Goal: Information Seeking & Learning: Learn about a topic

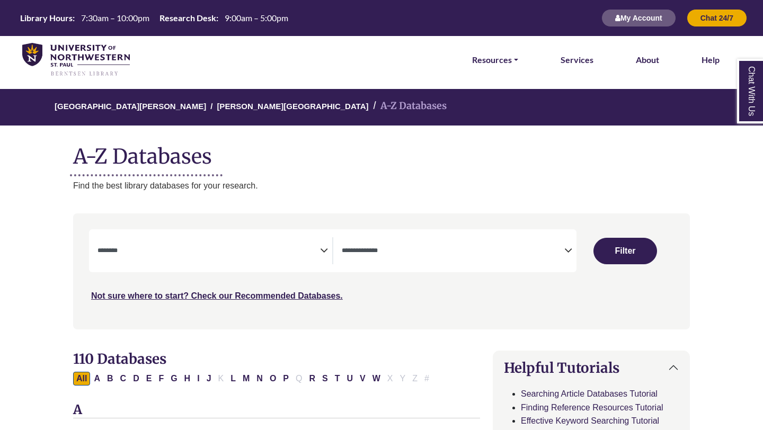
select select "Database Subject Filter"
select select "Database Types Filter"
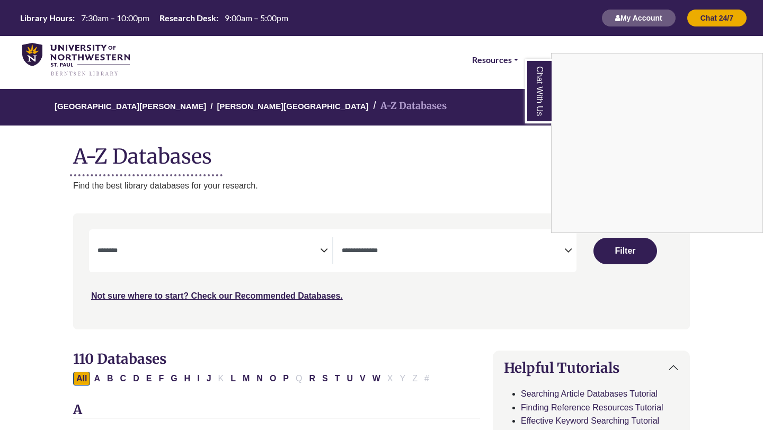
click at [231, 251] on div "Chat With Us" at bounding box center [381, 215] width 763 height 430
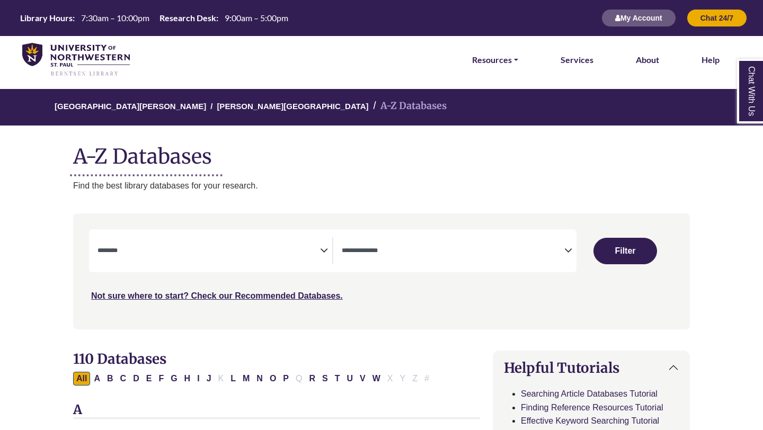
click at [325, 252] on icon "Search filters" at bounding box center [324, 249] width 8 height 16
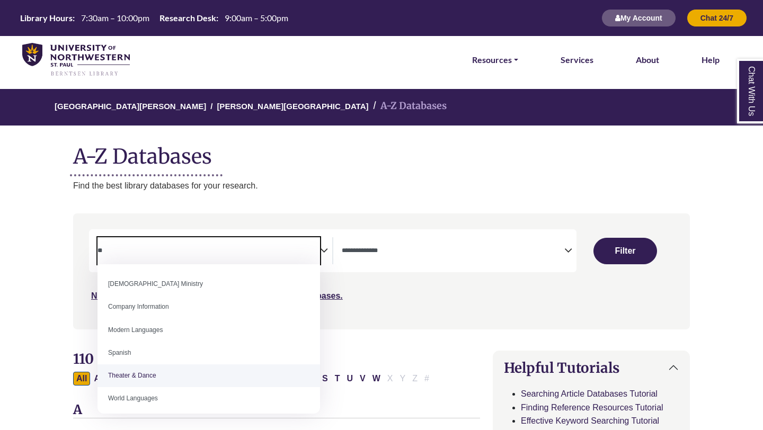
scroll to position [5, 0]
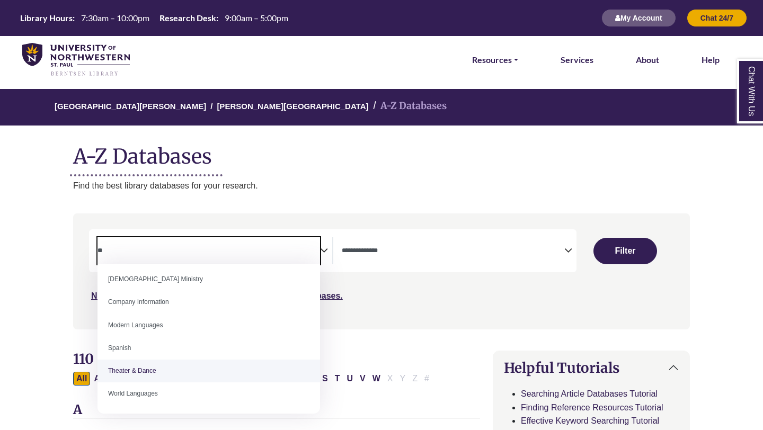
type textarea "*"
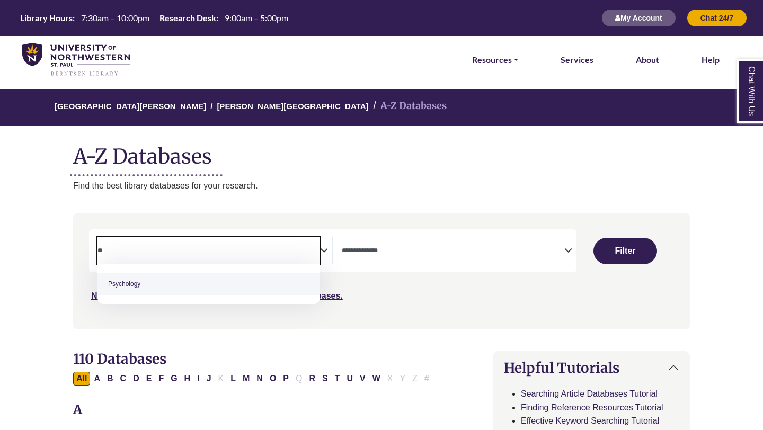
type textarea "**"
select select "*****"
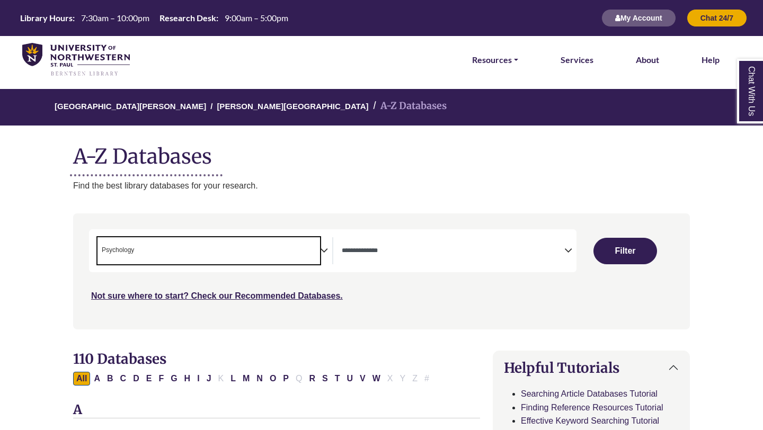
scroll to position [382, 0]
click at [324, 248] on icon "Search filters" at bounding box center [324, 249] width 8 height 16
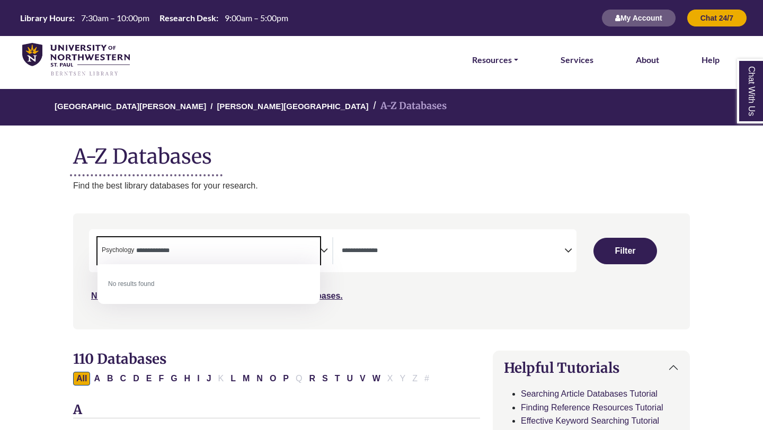
click at [150, 251] on textarea "**********" at bounding box center [169, 251] width 67 height 8
click at [139, 253] on textarea "*********" at bounding box center [162, 251] width 52 height 8
type textarea "*********"
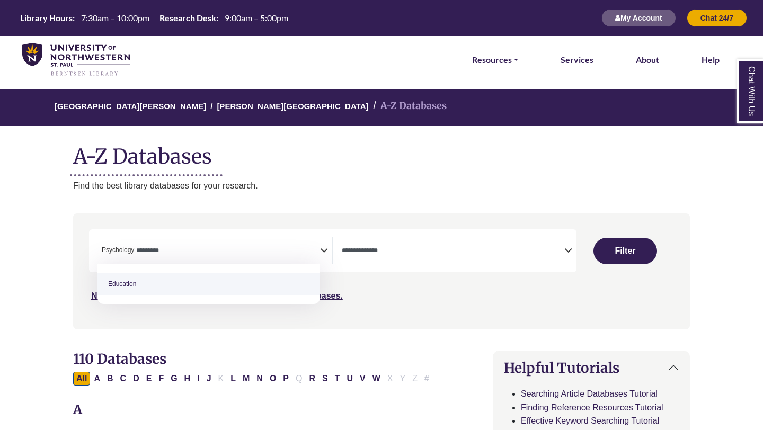
select select "*****"
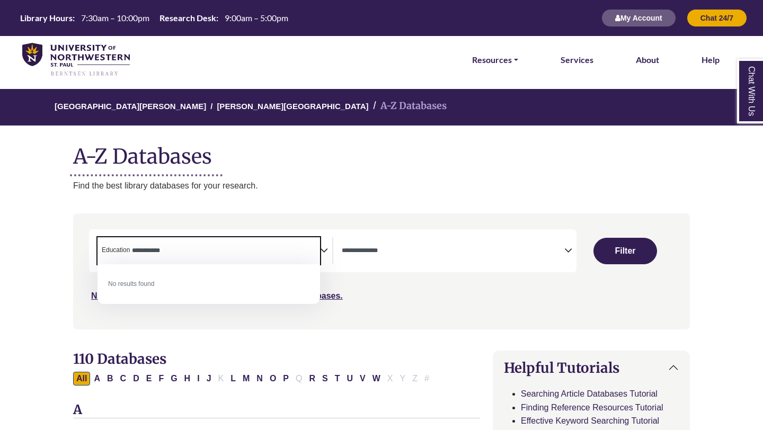
type textarea "**********"
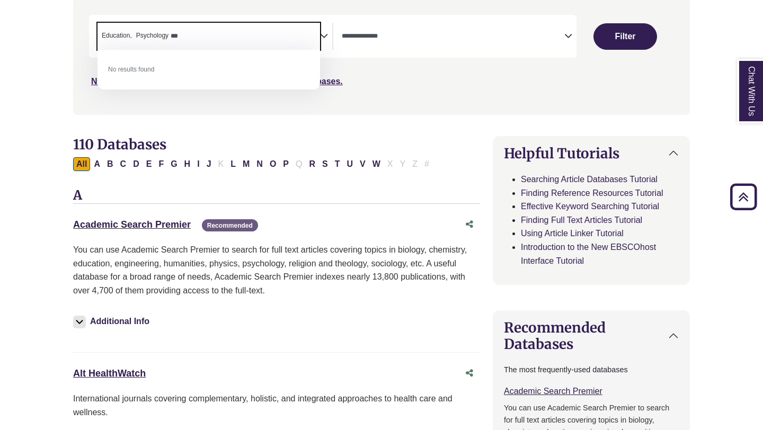
scroll to position [0, 0]
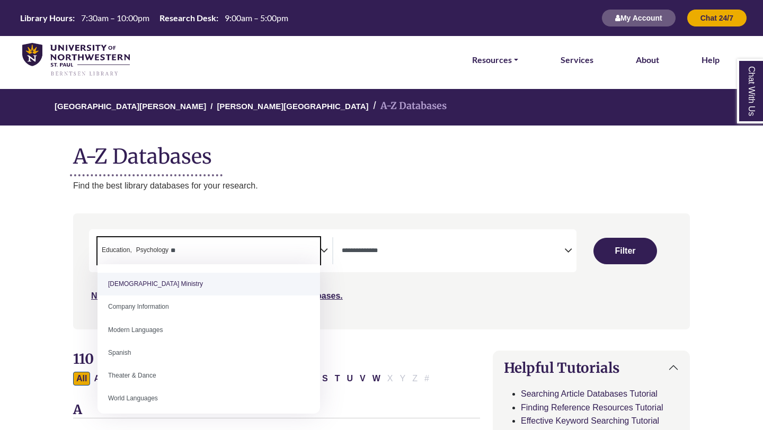
type textarea "*"
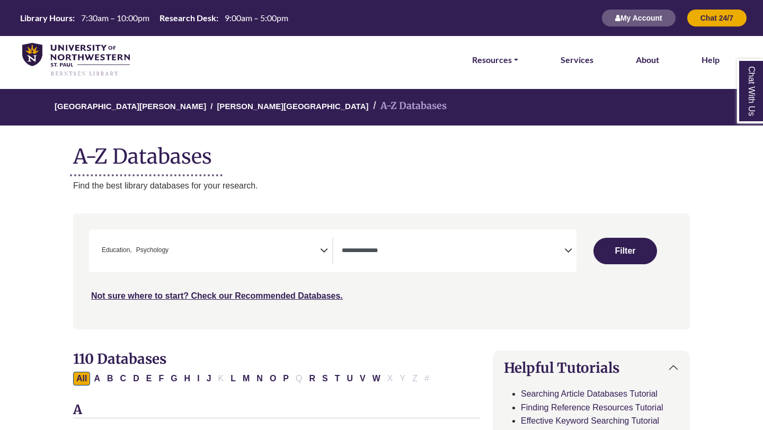
click at [313, 184] on p "Find the best library databases for your research." at bounding box center [381, 186] width 617 height 14
click at [198, 264] on div "**********" at bounding box center [332, 250] width 487 height 43
click at [197, 254] on span "× Education × Psychology" at bounding box center [208, 250] width 222 height 27
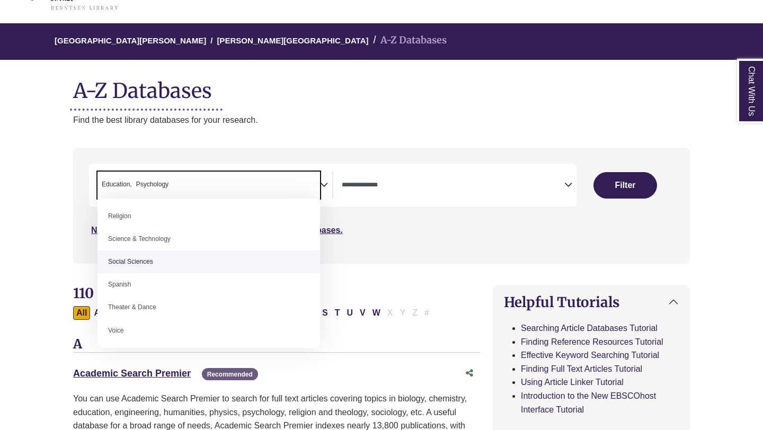
scroll to position [894, 0]
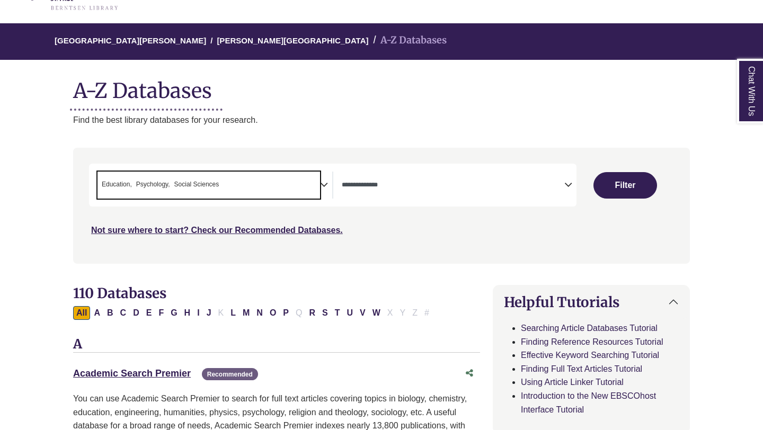
click at [259, 192] on span "× Education × Psychology × Social Sciences" at bounding box center [208, 185] width 222 height 27
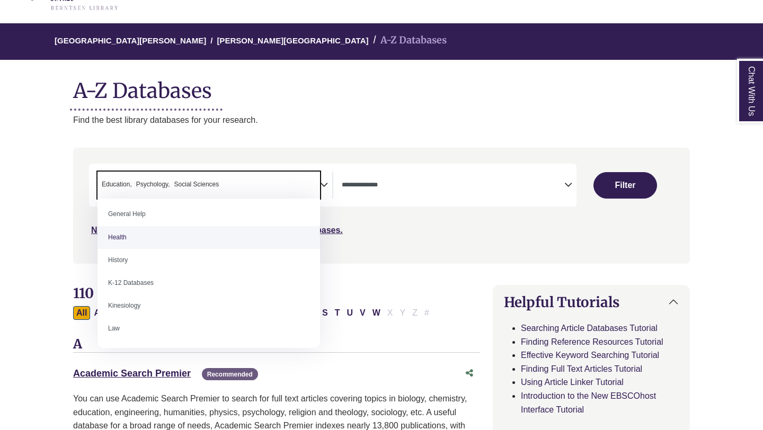
scroll to position [530, 0]
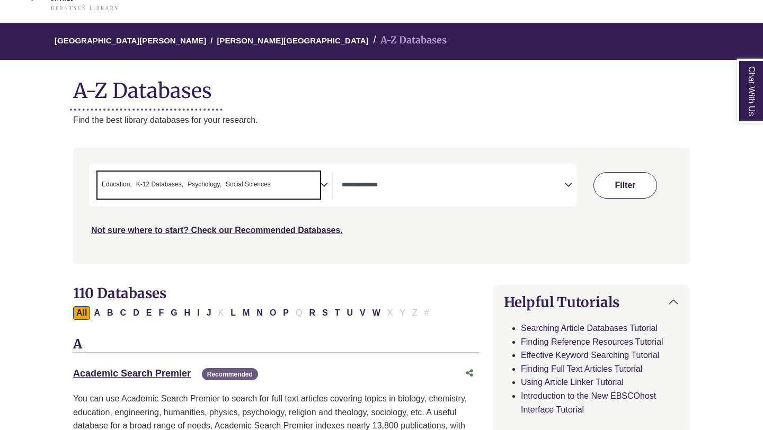
click at [637, 185] on button "Filter" at bounding box center [625, 185] width 64 height 26
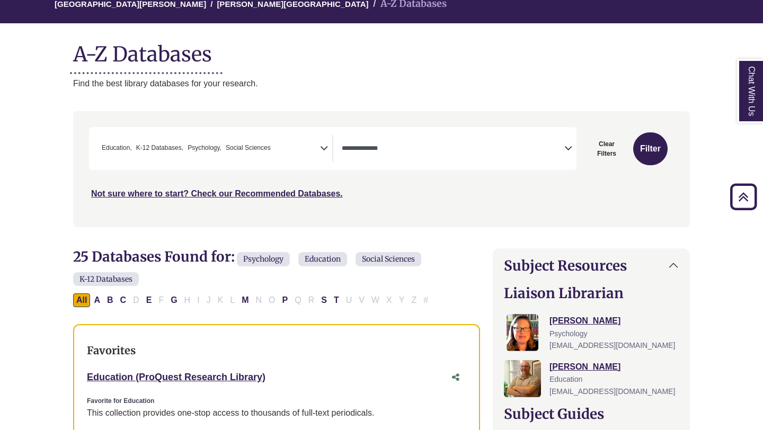
scroll to position [82, 0]
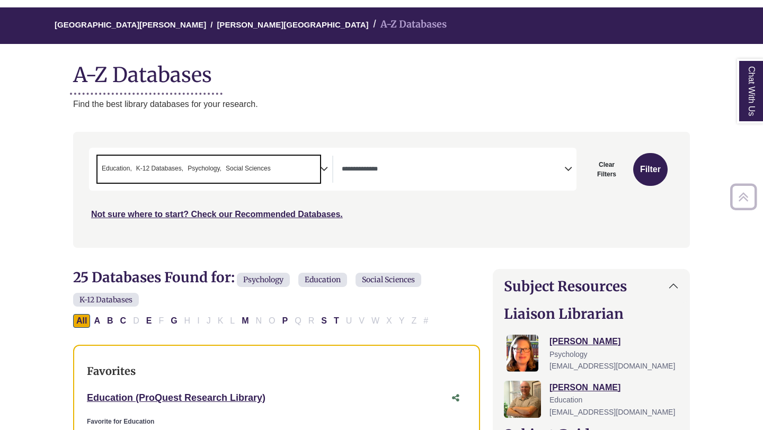
click at [264, 178] on span "× Education × K-12 Databases × Psychology × Social Sciences" at bounding box center [208, 169] width 222 height 27
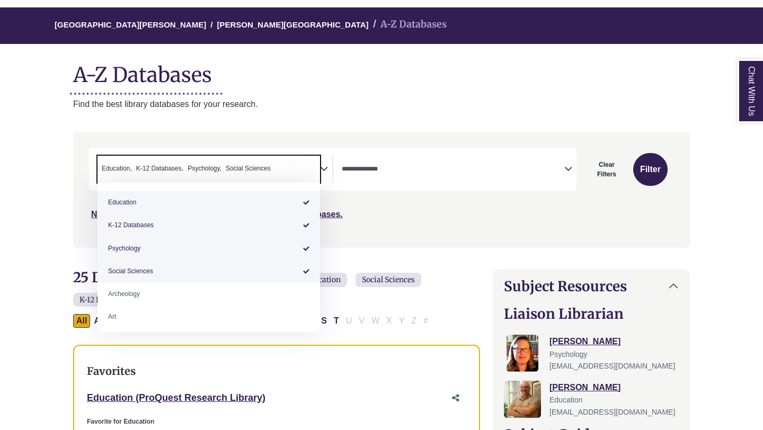
click at [173, 166] on span "K-12 Databases" at bounding box center [159, 169] width 47 height 10
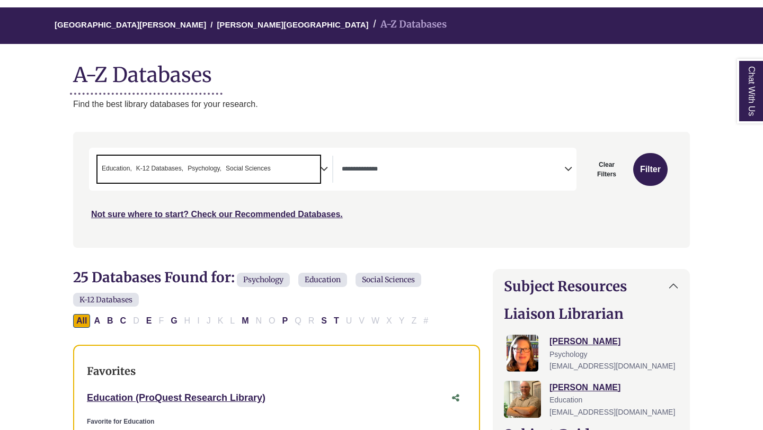
click at [181, 169] on span "K-12 Databases" at bounding box center [159, 169] width 47 height 10
click at [643, 172] on button "Filter" at bounding box center [650, 169] width 34 height 33
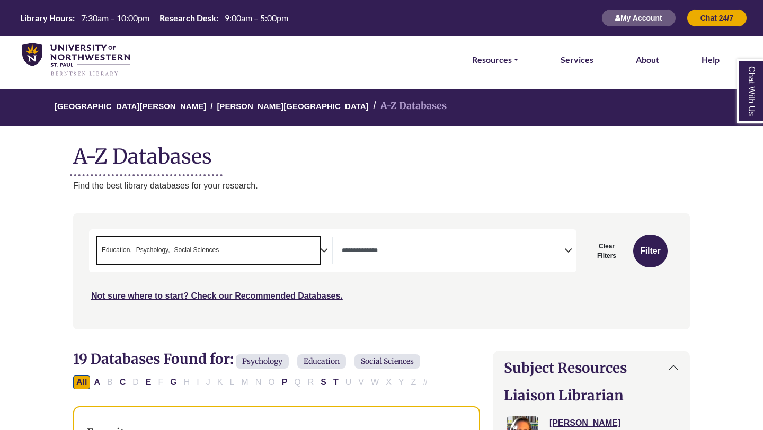
click at [209, 252] on span "Social Sciences" at bounding box center [196, 250] width 45 height 10
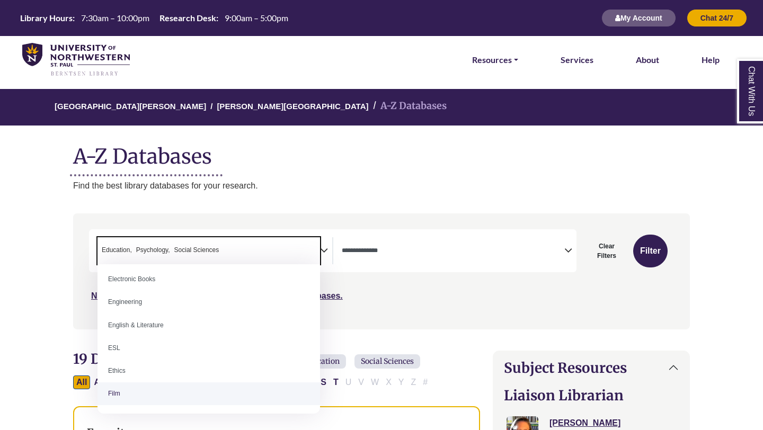
scroll to position [377, 0]
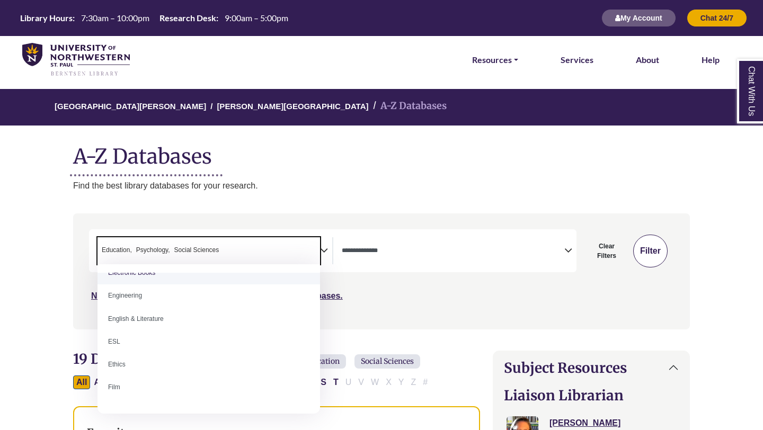
click at [648, 247] on button "Filter" at bounding box center [650, 251] width 34 height 33
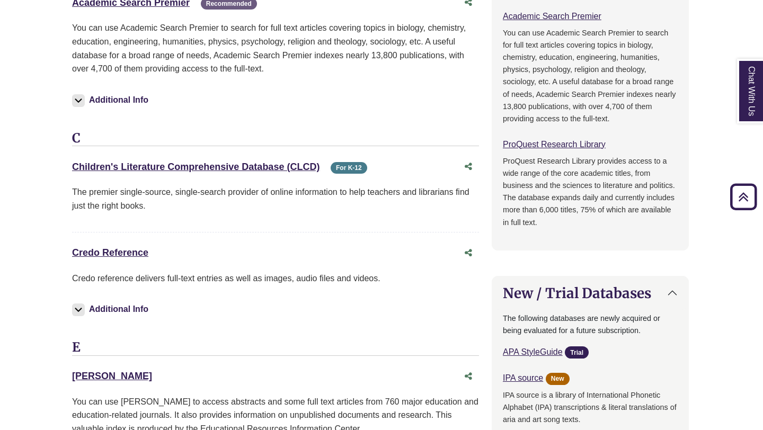
scroll to position [877, 1]
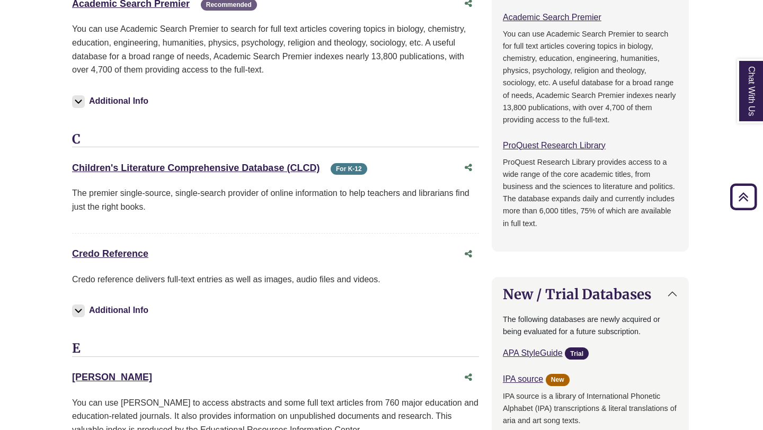
click at [161, 48] on p "You can use Academic Search Premier to search for full text articles covering t…" at bounding box center [275, 49] width 407 height 54
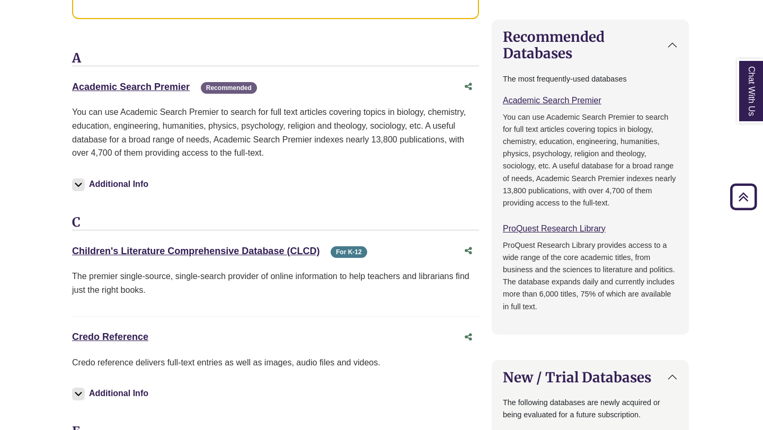
scroll to position [790, 1]
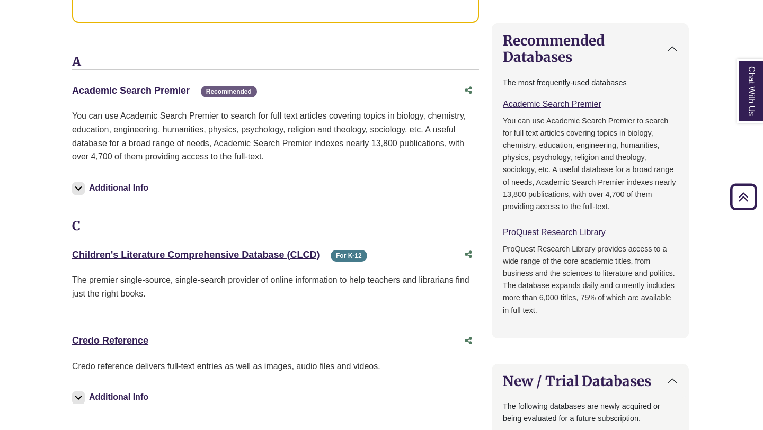
click at [171, 91] on link "Academic Search Premier This link opens in a new window" at bounding box center [131, 90] width 118 height 11
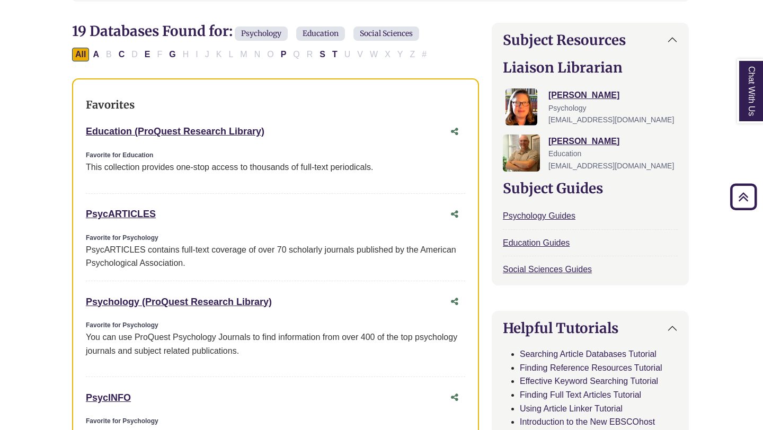
scroll to position [336, 1]
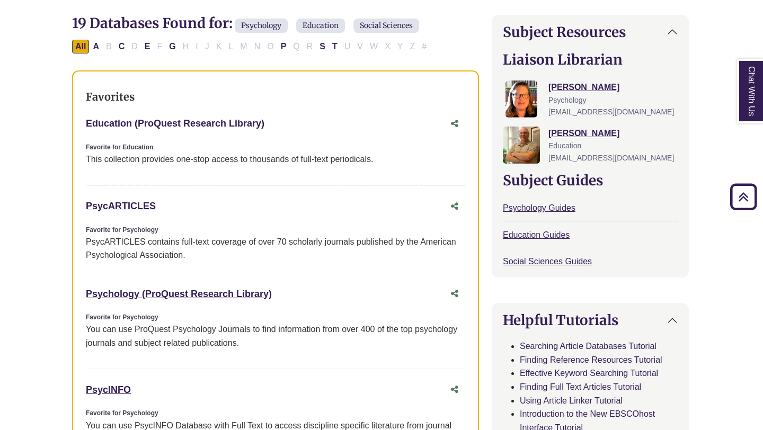
click at [213, 118] on link "Education (ProQuest Research Library) This link opens in a new window" at bounding box center [175, 123] width 178 height 11
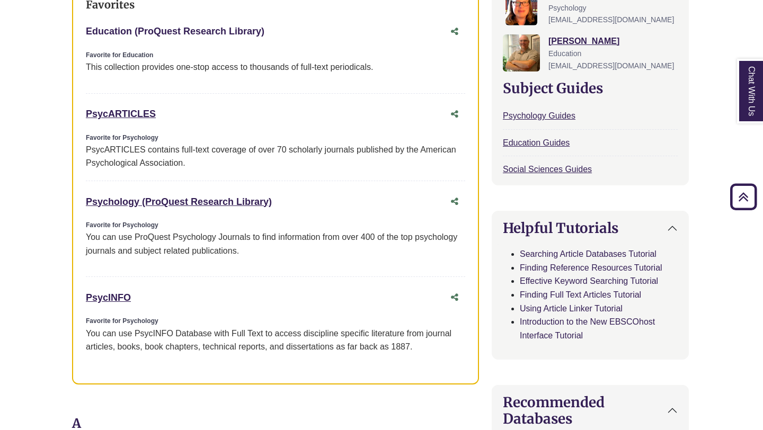
scroll to position [430, 1]
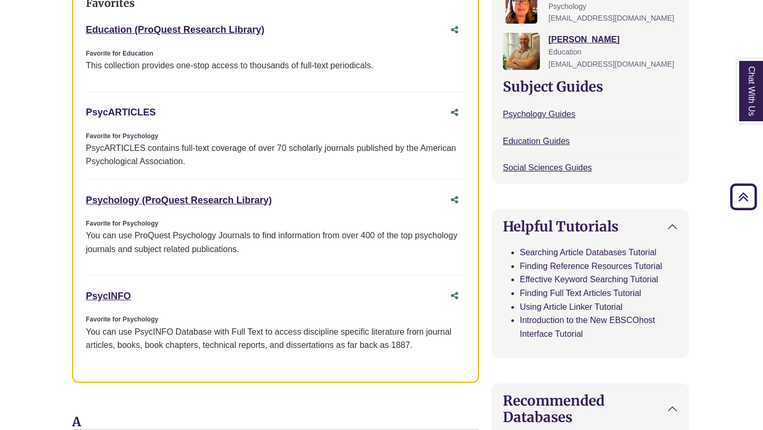
click at [126, 111] on link "PsycARTICLES This link opens in a new window" at bounding box center [121, 112] width 70 height 11
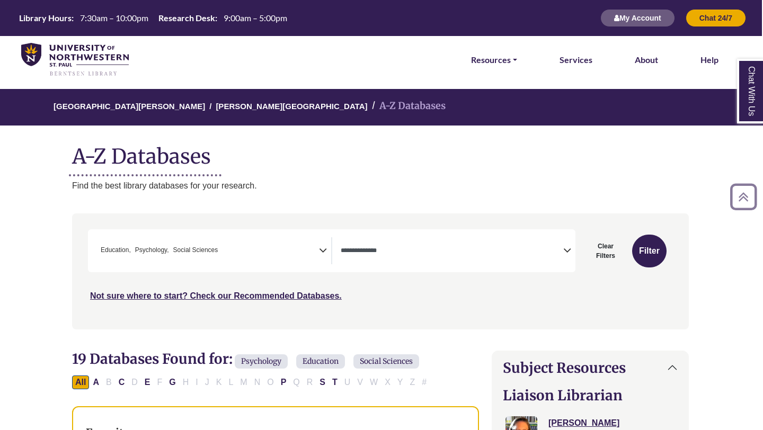
scroll to position [0, 0]
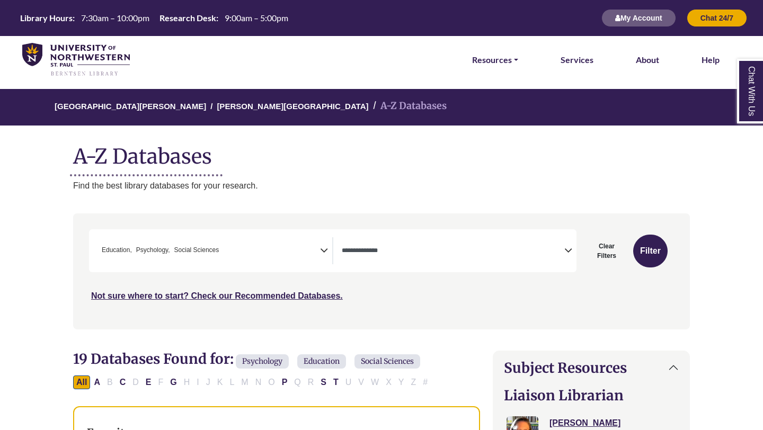
click at [271, 247] on span "× Education × Psychology × Social Sciences" at bounding box center [208, 250] width 222 height 27
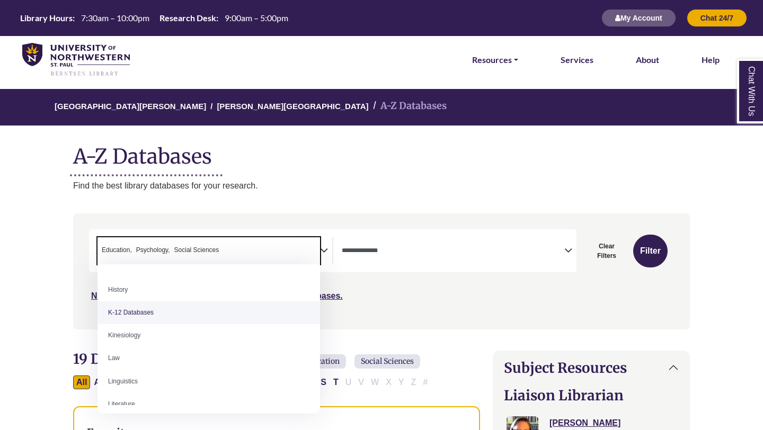
scroll to position [544, 0]
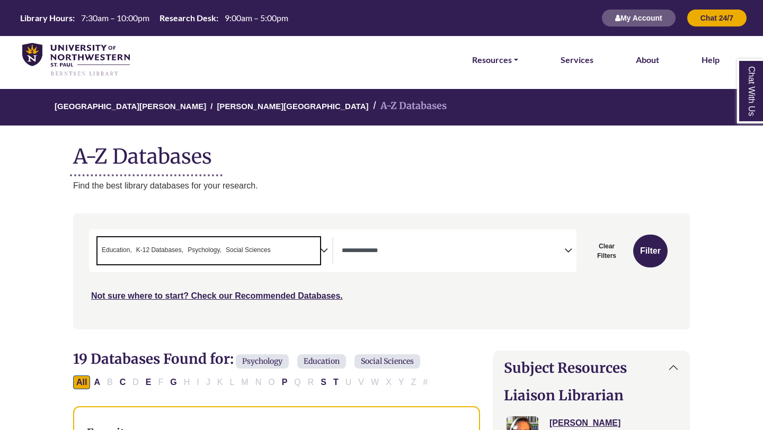
click at [173, 245] on span "K-12 Databases" at bounding box center [159, 250] width 47 height 10
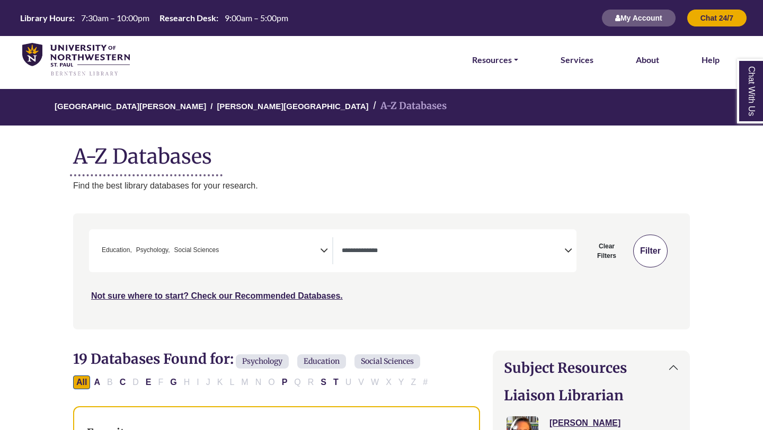
click at [661, 257] on button "Filter" at bounding box center [650, 251] width 34 height 33
select select "Database Types Filter"
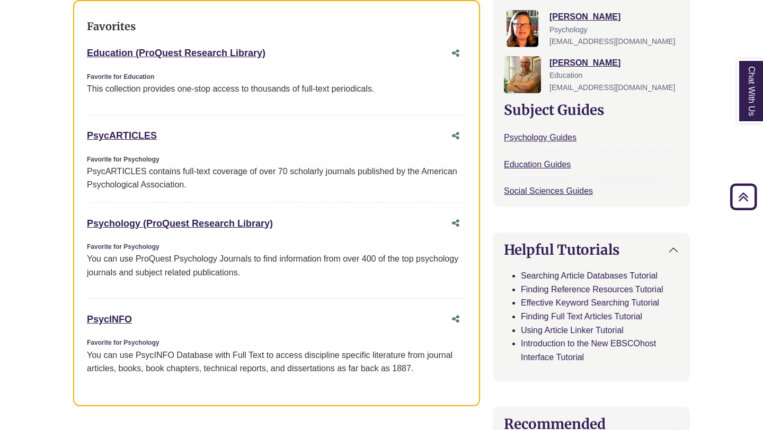
scroll to position [407, 0]
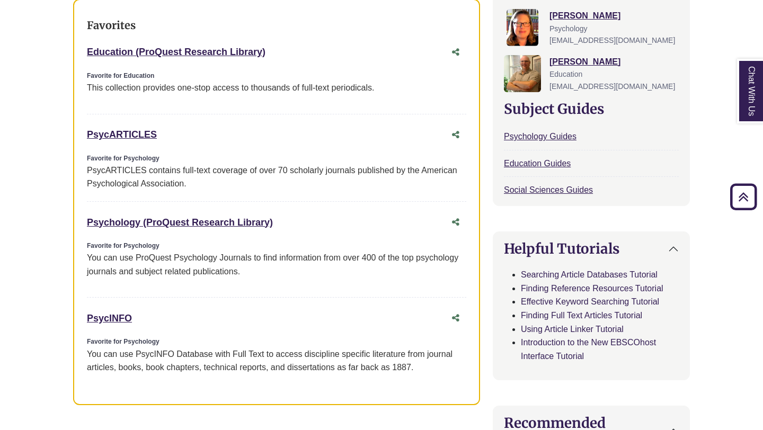
click at [182, 171] on div "PsycARTICLES contains full-text coverage of over 70 scholarly journals publishe…" at bounding box center [276, 177] width 379 height 27
click at [137, 137] on link "PsycARTICLES This link opens in a new window" at bounding box center [122, 134] width 70 height 11
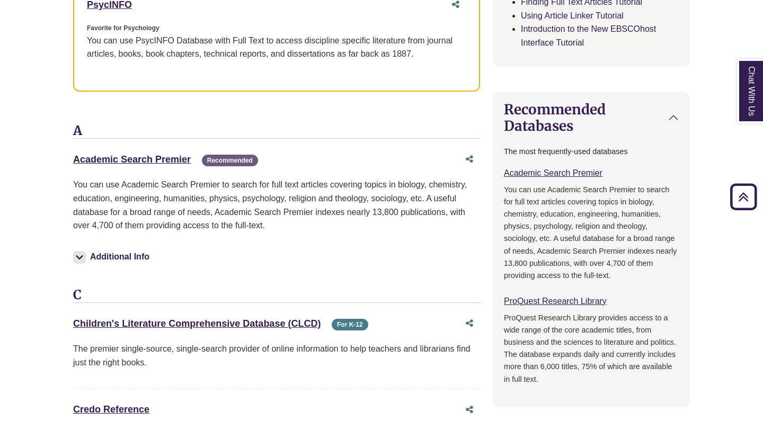
scroll to position [725, 0]
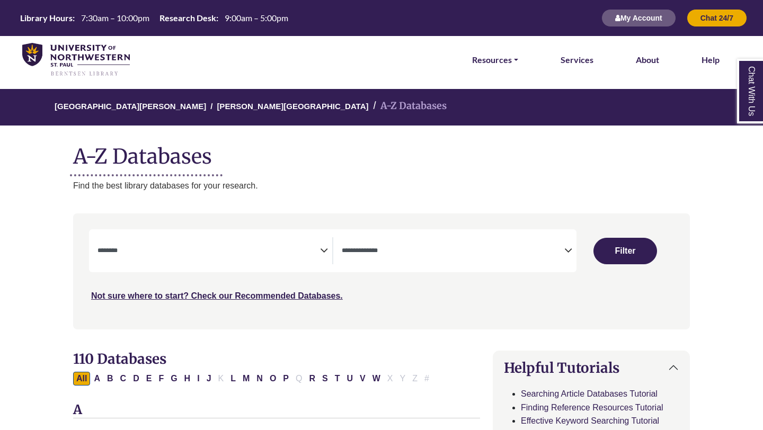
select select "Database Subject Filter"
select select "Database Types Filter"
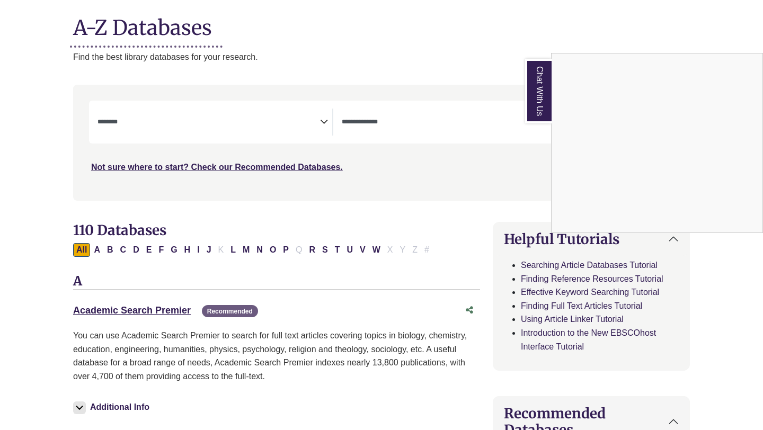
scroll to position [303, 0]
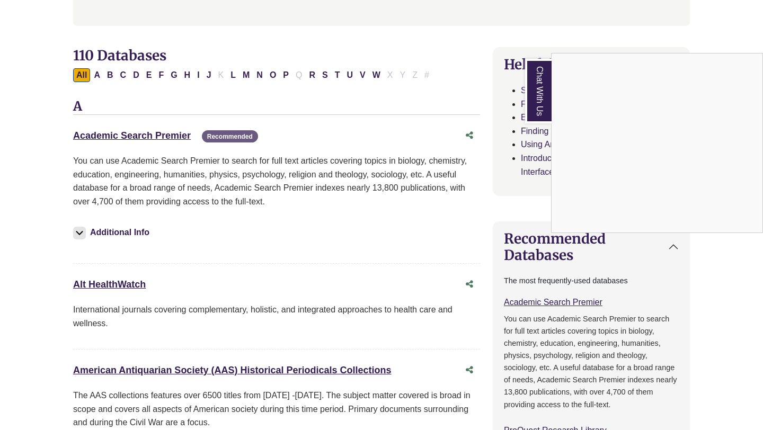
click at [144, 135] on div "Chat With Us" at bounding box center [381, 215] width 763 height 430
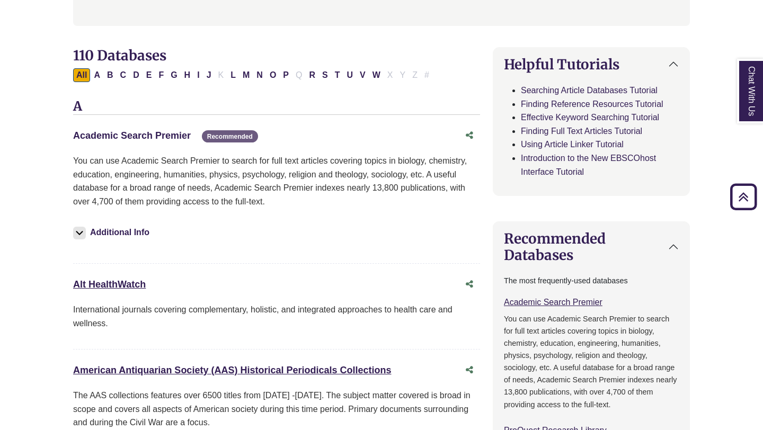
click at [144, 135] on link "Academic Search Premier This link opens in a new window" at bounding box center [132, 135] width 118 height 11
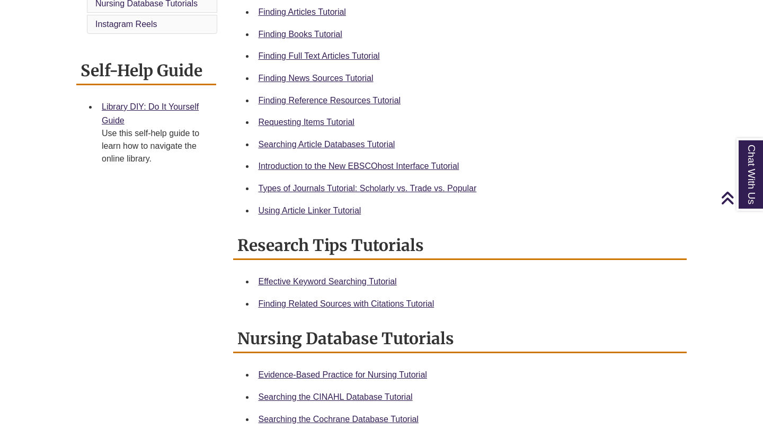
scroll to position [381, 0]
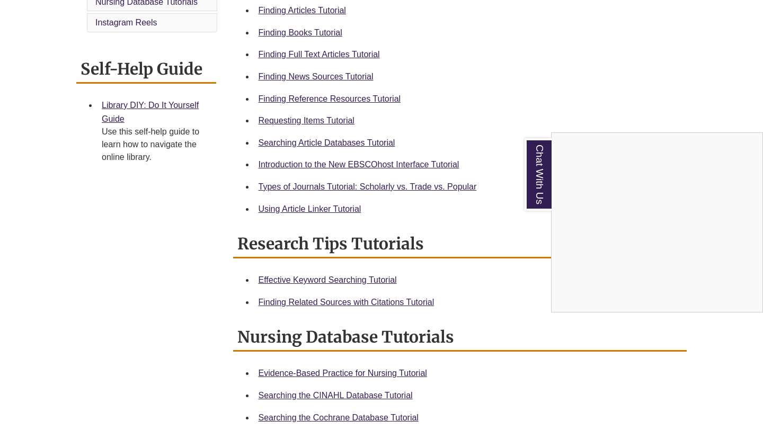
click at [344, 210] on div "Chat With Us" at bounding box center [381, 215] width 763 height 430
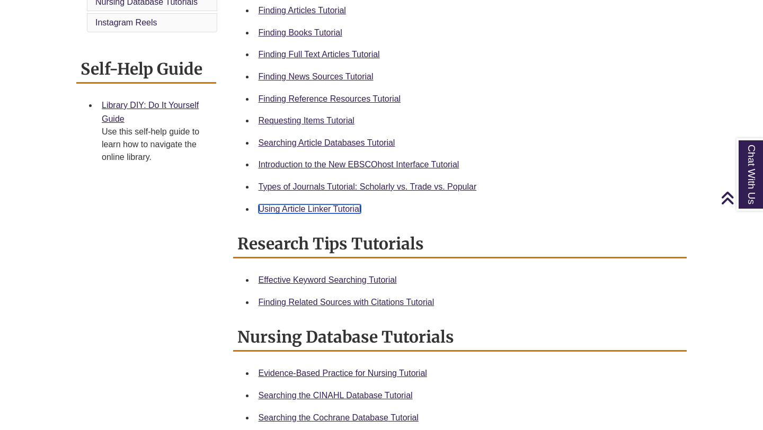
click at [336, 209] on link "Using Article Linker Tutorial" at bounding box center [309, 208] width 103 height 9
